Goal: Information Seeking & Learning: Check status

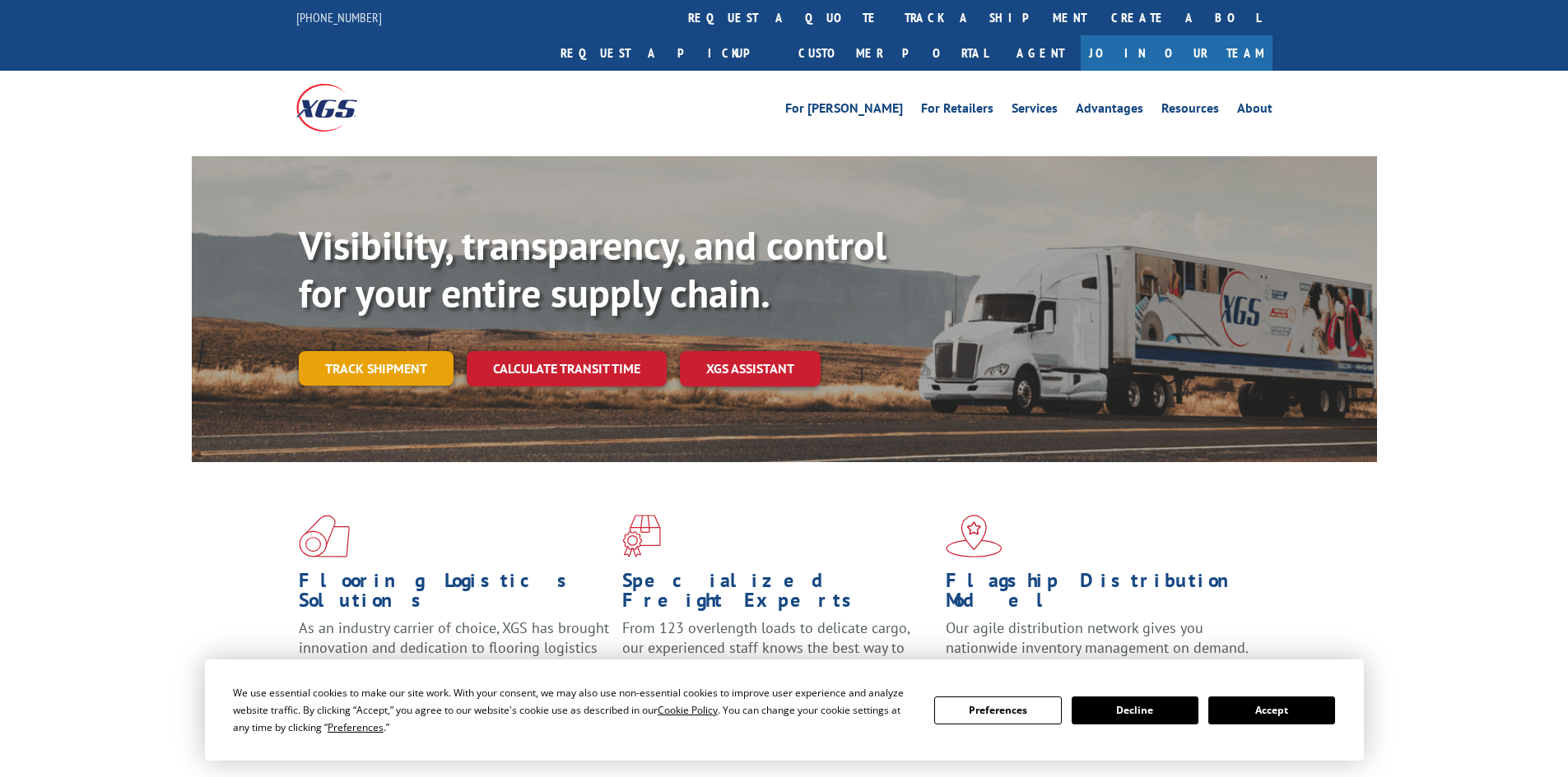
click at [380, 351] on link "Track shipment" at bounding box center [376, 368] width 155 height 35
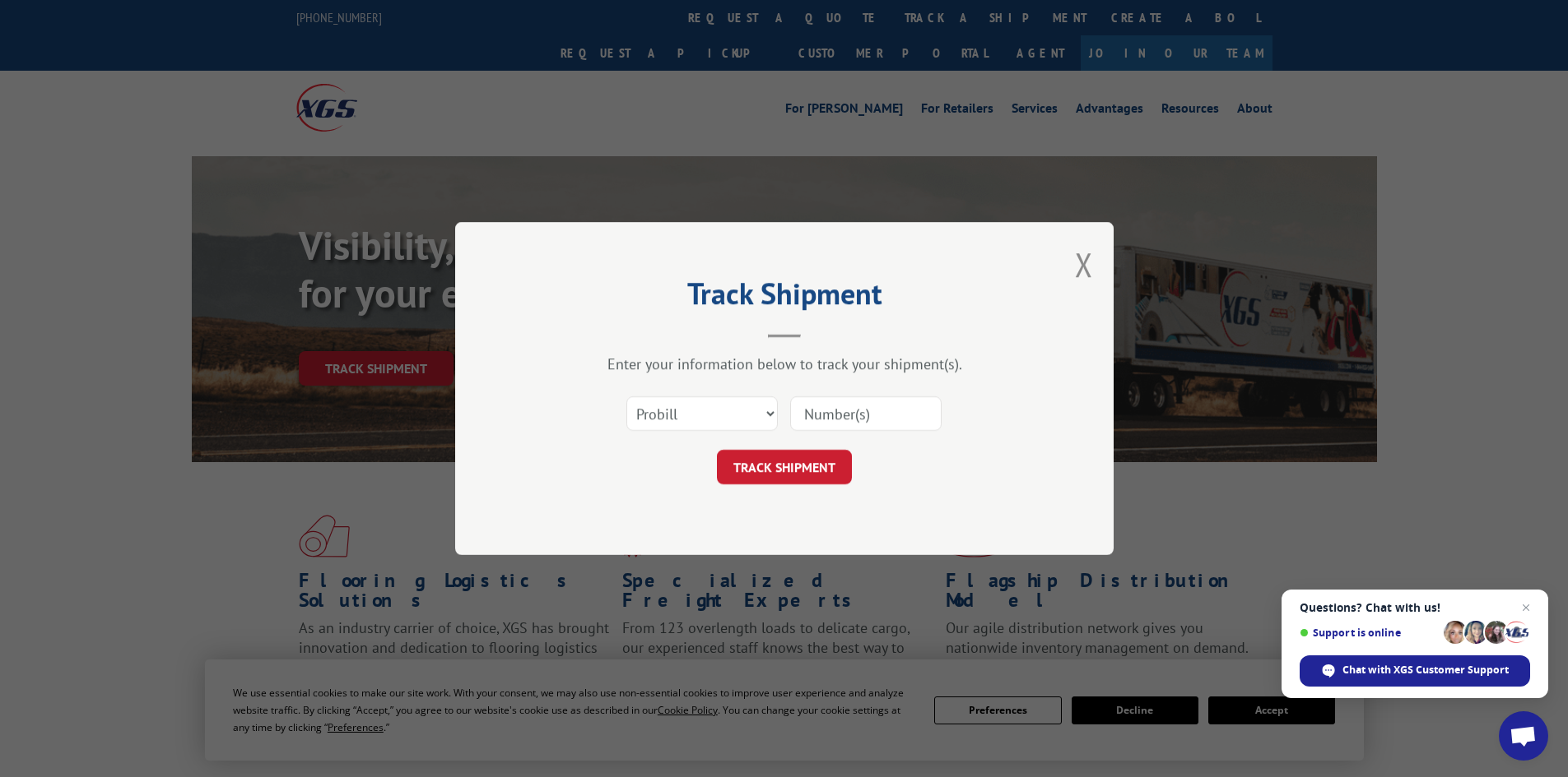
click at [857, 405] on input at bounding box center [866, 413] width 151 height 35
type input "15472468"
click at [716, 450] on button "TRACK SHIPMENT" at bounding box center [784, 467] width 135 height 35
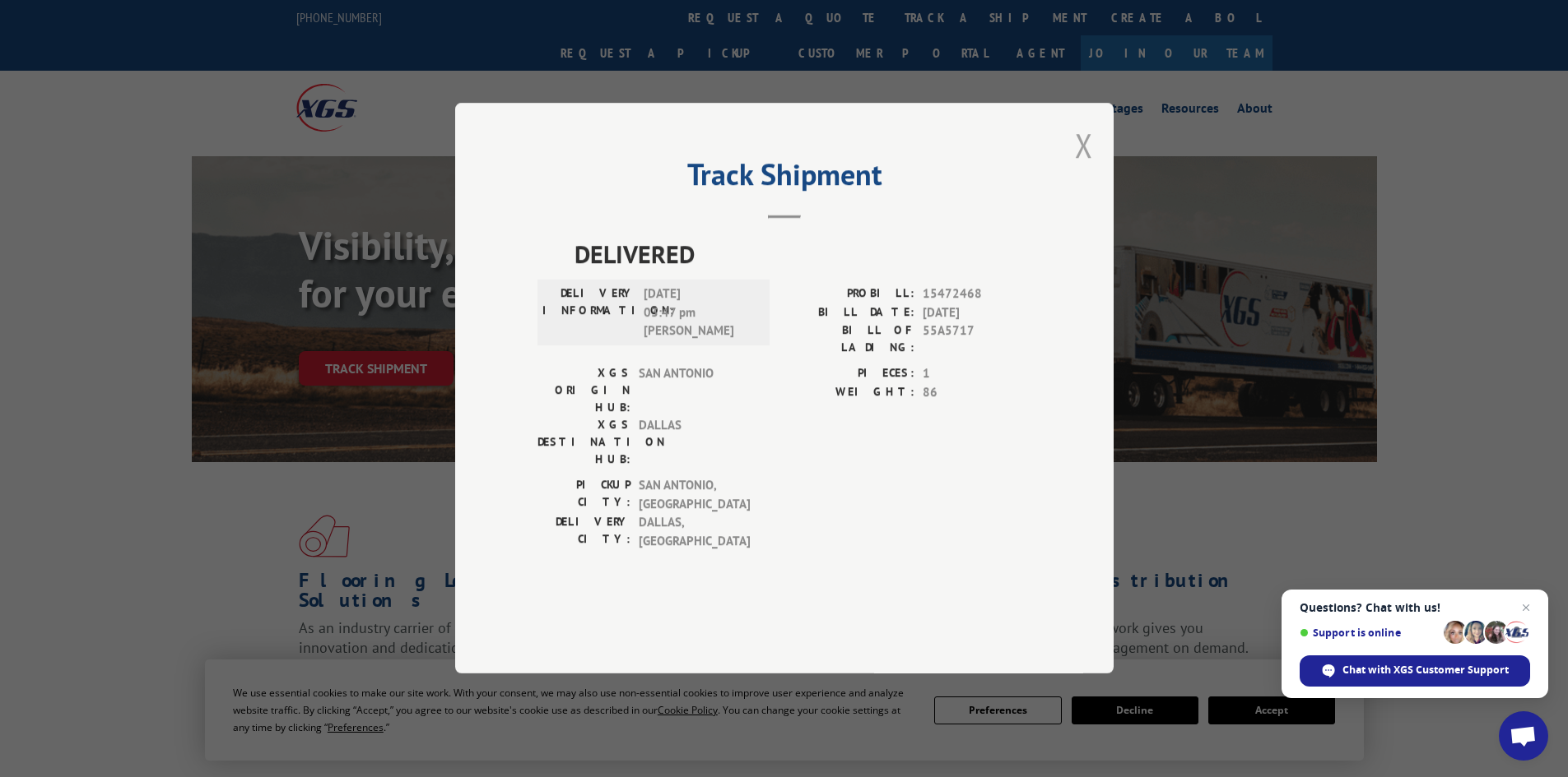
click at [1088, 167] on button "Close modal" at bounding box center [1083, 145] width 18 height 44
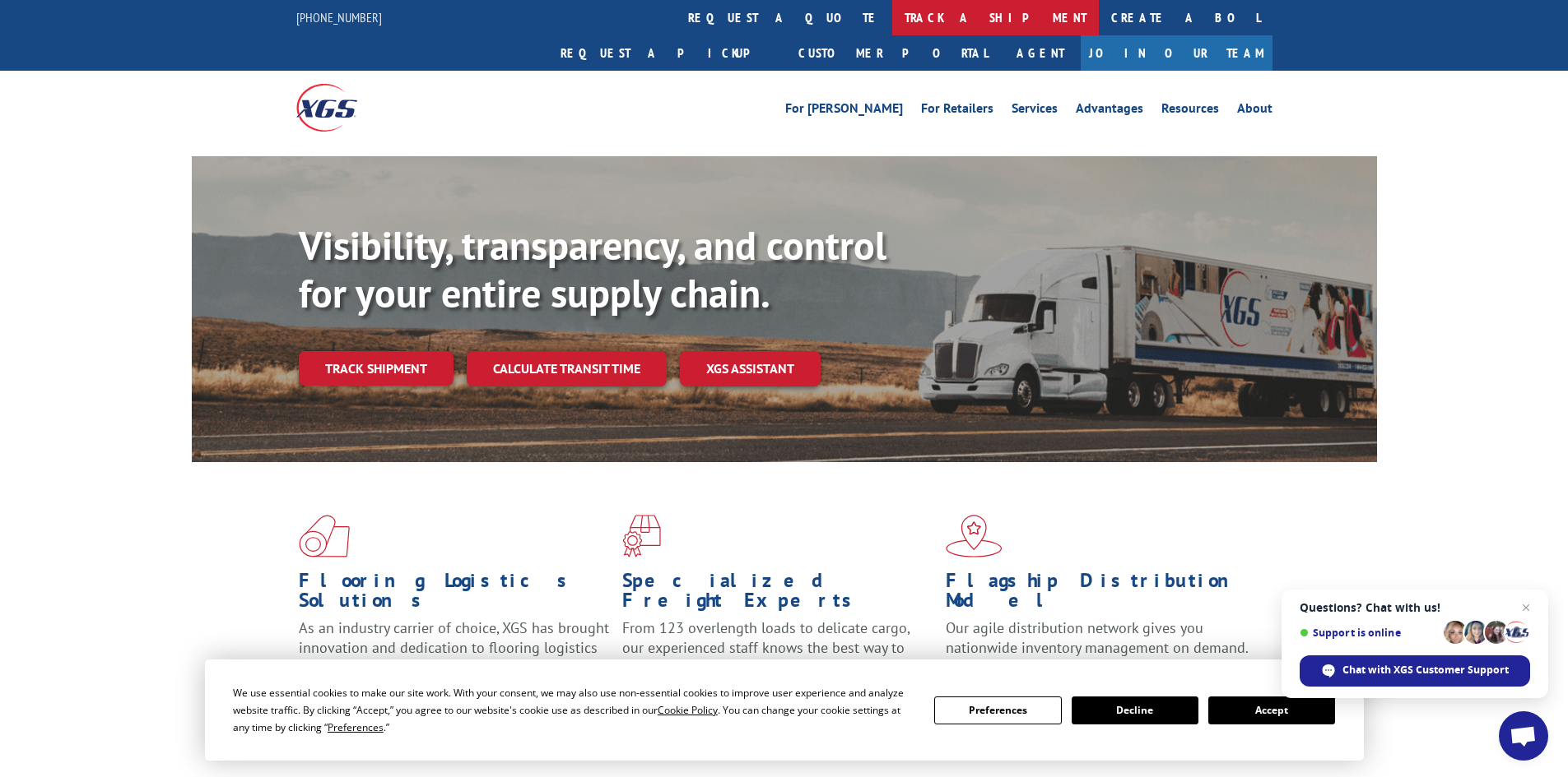
click at [892, 21] on link "track a shipment" at bounding box center [995, 18] width 206 height 36
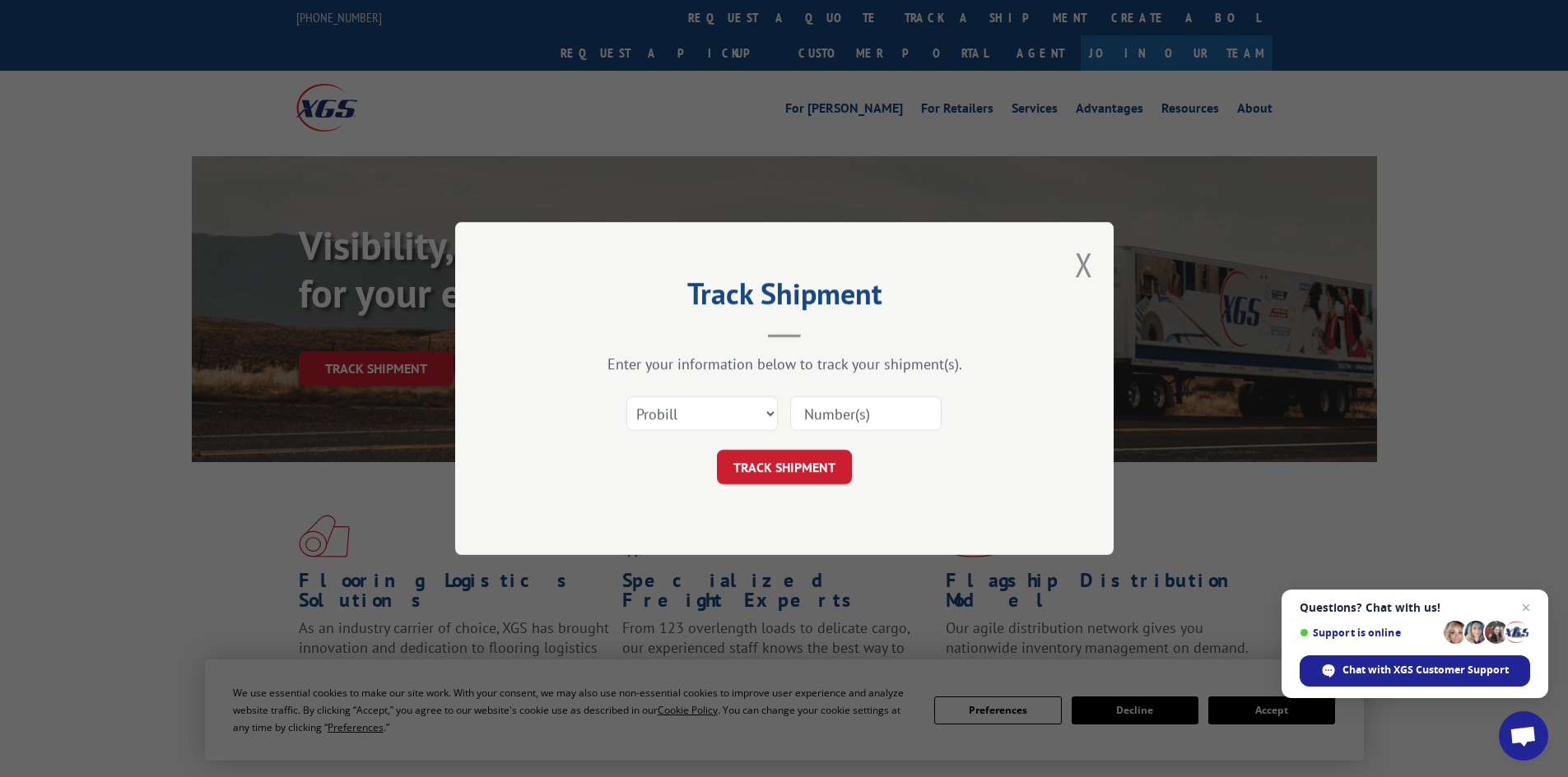
click at [849, 410] on input at bounding box center [866, 413] width 151 height 35
type input "15472468"
click at [716, 450] on button "TRACK SHIPMENT" at bounding box center [784, 467] width 135 height 35
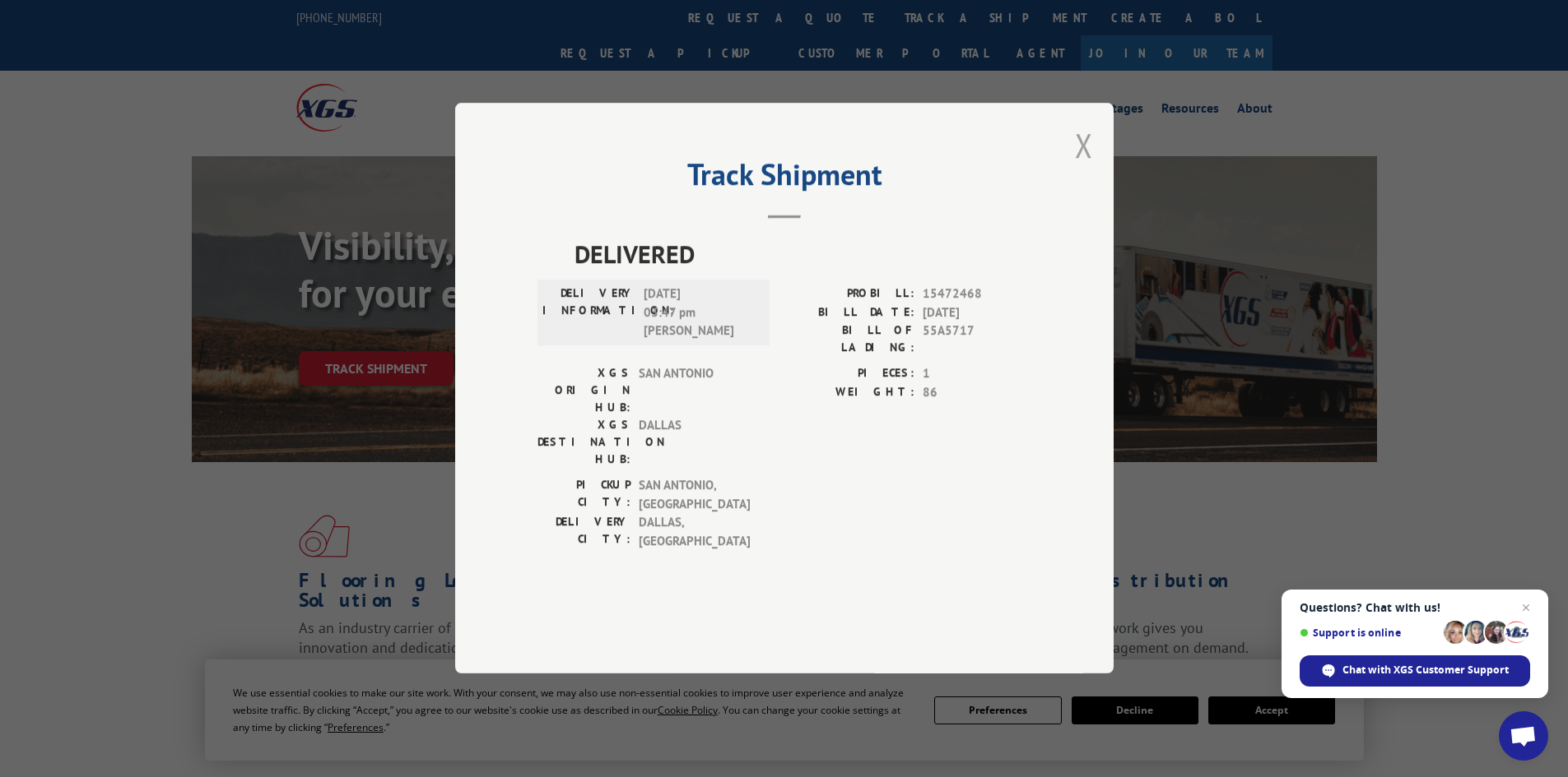
click at [1087, 167] on button "Close modal" at bounding box center [1083, 145] width 18 height 44
